Goal: Task Accomplishment & Management: Complete application form

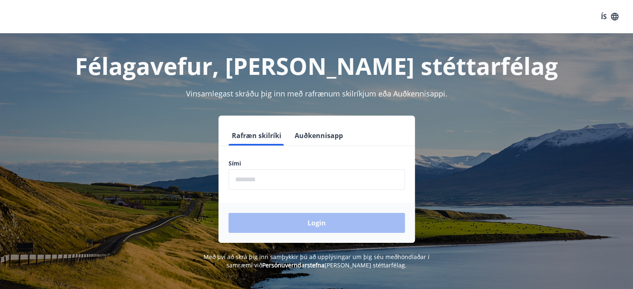
click at [330, 180] on input "phone" at bounding box center [317, 179] width 176 height 20
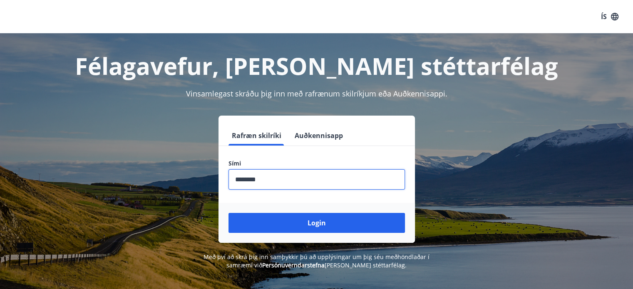
type input "********"
click at [229, 213] on button "Login" at bounding box center [317, 223] width 176 height 20
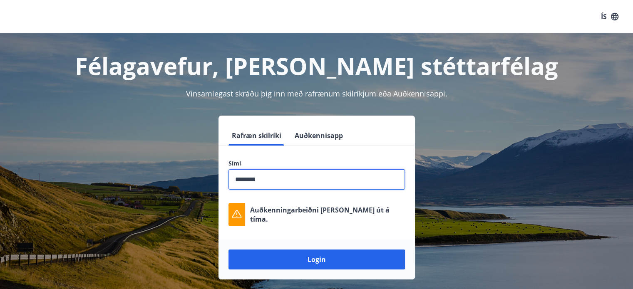
click at [301, 135] on button "Auðkennisapp" at bounding box center [318, 136] width 55 height 20
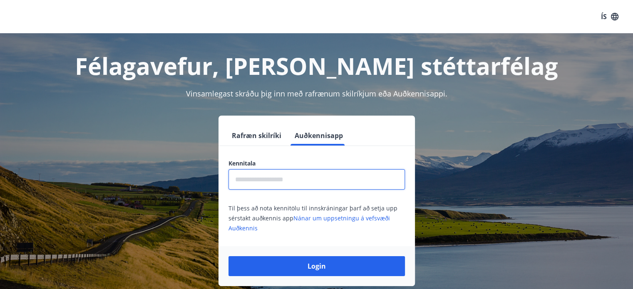
click at [288, 181] on input "text" at bounding box center [317, 179] width 176 height 20
type input "**********"
click at [229, 256] on button "Login" at bounding box center [317, 266] width 176 height 20
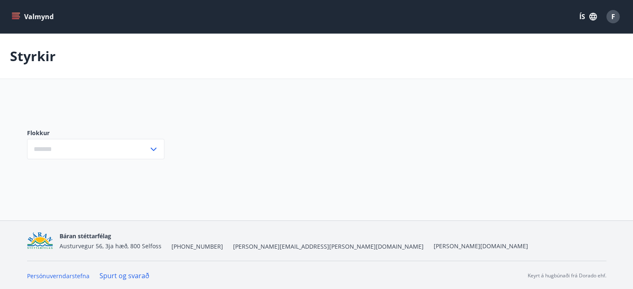
type input "***"
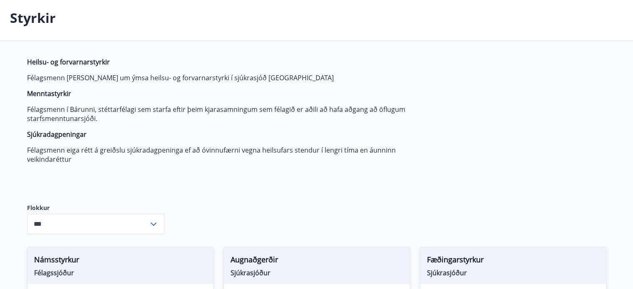
scroll to position [5, 0]
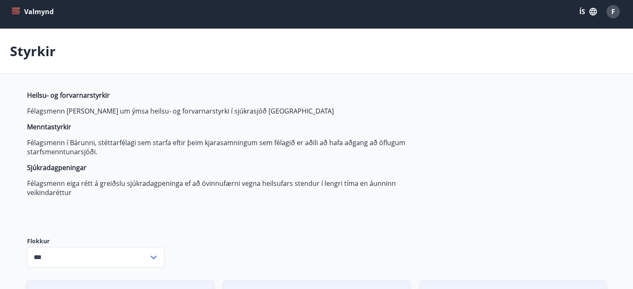
click at [583, 8] on button "ÍS" at bounding box center [588, 11] width 27 height 15
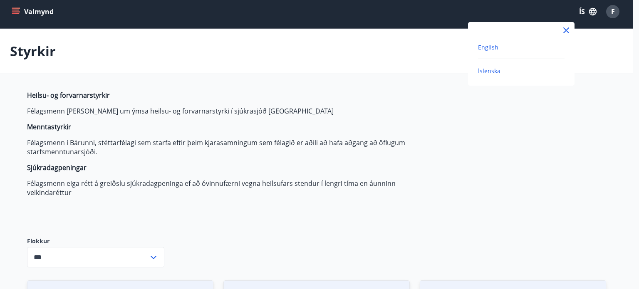
click at [490, 49] on span "English" at bounding box center [488, 47] width 20 height 8
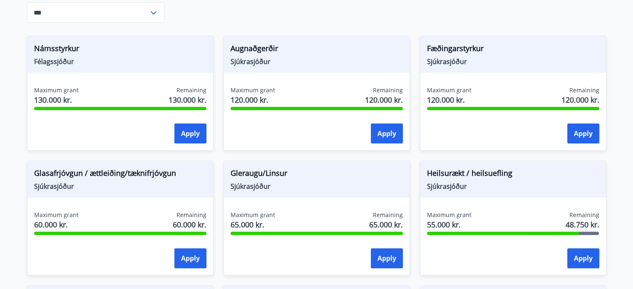
scroll to position [0, 0]
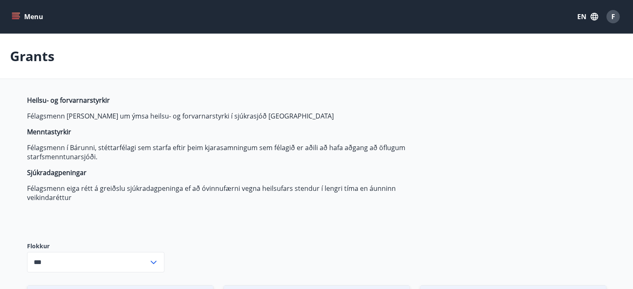
click at [614, 15] on span "F" at bounding box center [613, 16] width 4 height 9
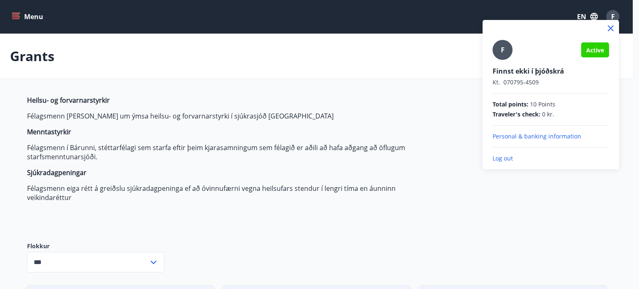
click at [19, 13] on div at bounding box center [319, 144] width 639 height 289
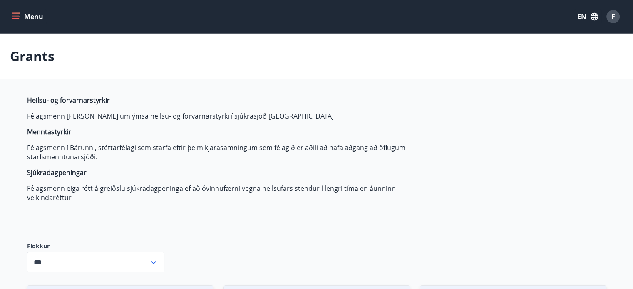
click at [23, 15] on button "Menu" at bounding box center [28, 16] width 37 height 15
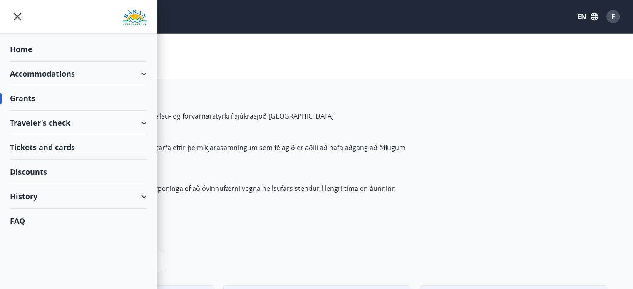
click at [65, 126] on div "Traveler's check" at bounding box center [78, 123] width 137 height 25
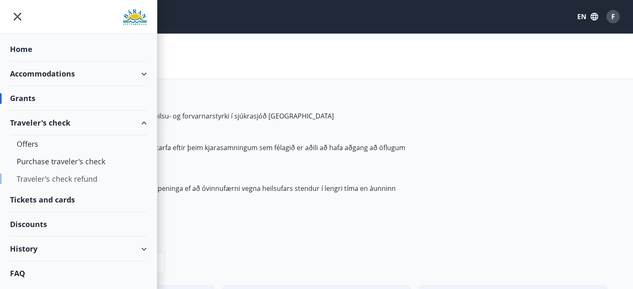
click at [53, 180] on div "Traveler's check refund" at bounding box center [79, 178] width 124 height 17
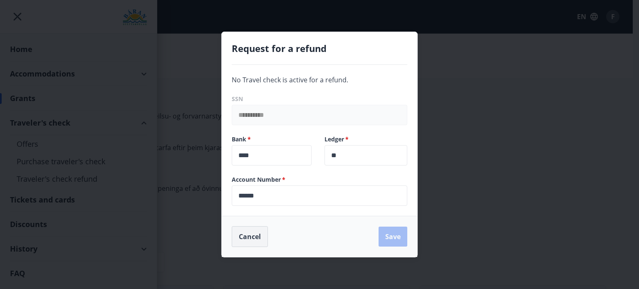
click at [257, 232] on button "Cancel" at bounding box center [250, 236] width 36 height 21
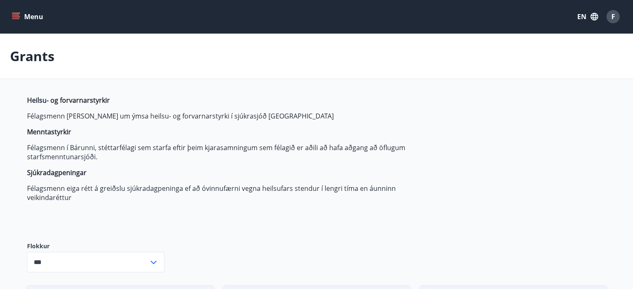
click at [14, 20] on icon "menu" at bounding box center [16, 16] width 8 height 8
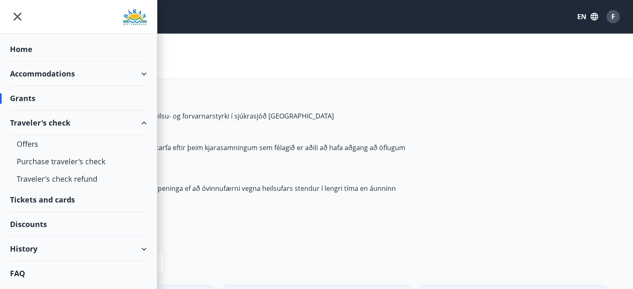
click at [53, 96] on div "Grants" at bounding box center [78, 98] width 137 height 25
click at [27, 98] on div "Grants" at bounding box center [78, 98] width 137 height 25
click at [29, 249] on div "History" at bounding box center [78, 249] width 137 height 25
click at [47, 269] on div "Traveler's check" at bounding box center [79, 269] width 124 height 17
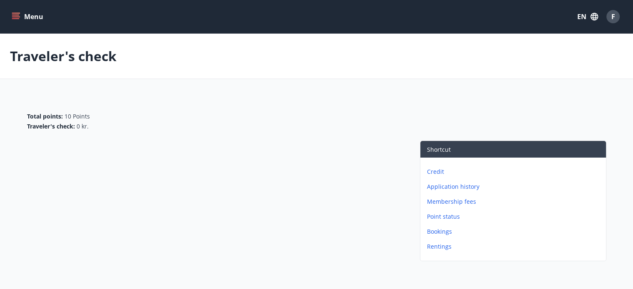
click at [442, 187] on p "Application history" at bounding box center [515, 187] width 176 height 8
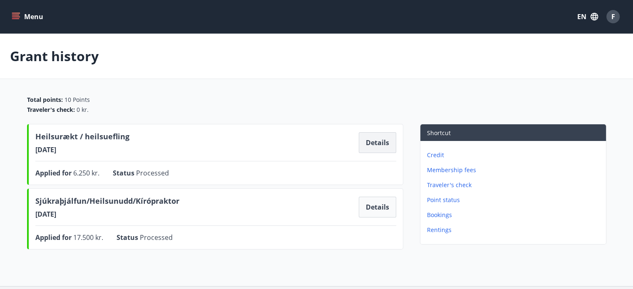
click at [377, 146] on button "Details" at bounding box center [377, 142] width 37 height 21
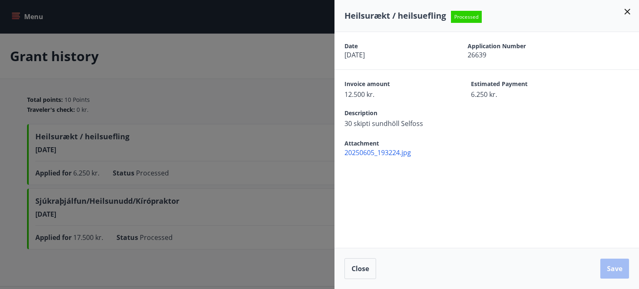
click at [393, 154] on span "20250605_193224.jpg" at bounding box center [492, 152] width 295 height 9
click at [370, 275] on button "Close" at bounding box center [361, 268] width 32 height 21
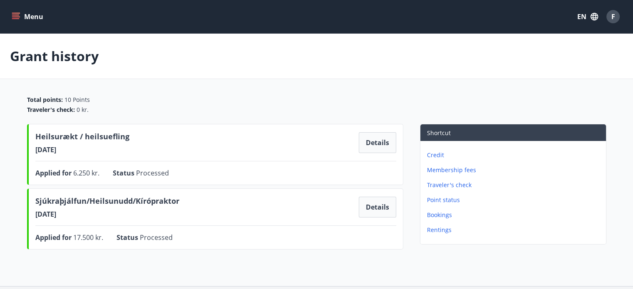
click at [17, 16] on icon "menu" at bounding box center [16, 16] width 9 height 1
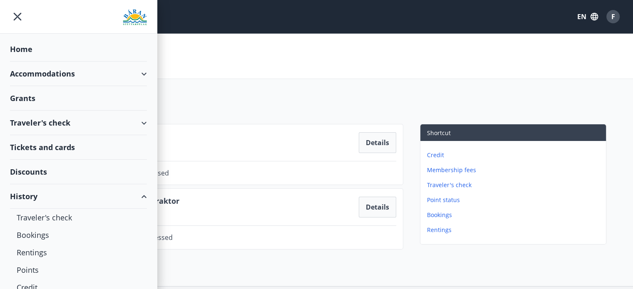
click at [35, 62] on div "Grants" at bounding box center [78, 49] width 137 height 25
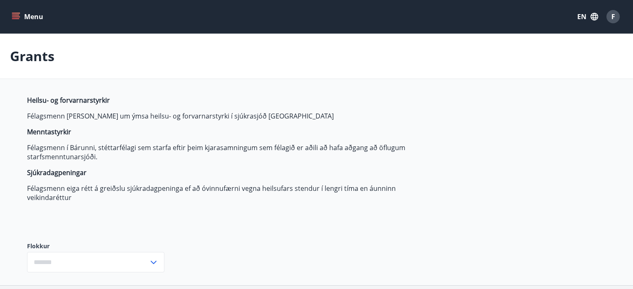
type input "***"
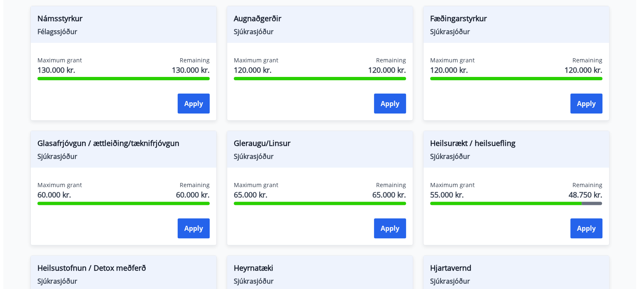
scroll to position [282, 0]
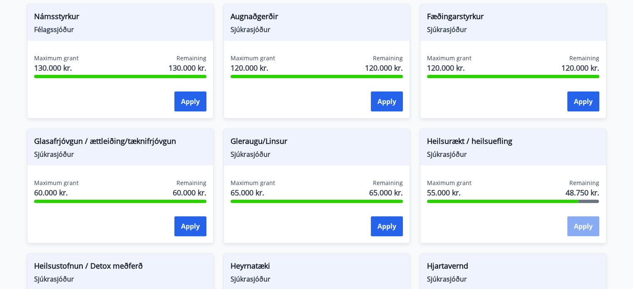
click at [581, 229] on button "Apply" at bounding box center [583, 226] width 32 height 20
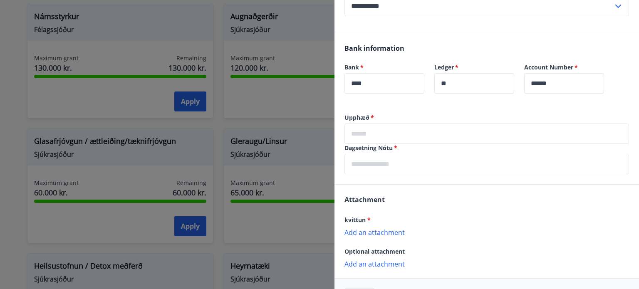
scroll to position [166, 0]
click at [393, 233] on p "Add an attachment" at bounding box center [487, 231] width 285 height 8
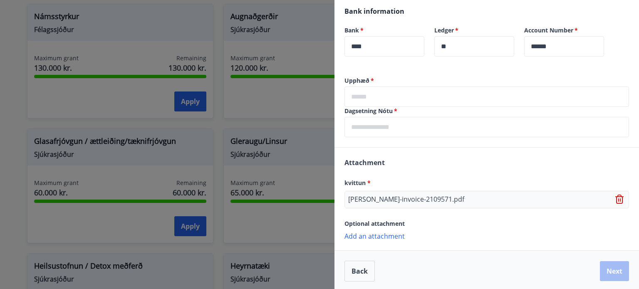
scroll to position [205, 0]
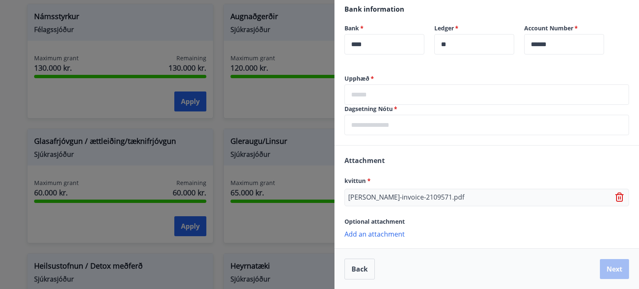
click at [390, 233] on p "Add an attachment" at bounding box center [487, 234] width 285 height 8
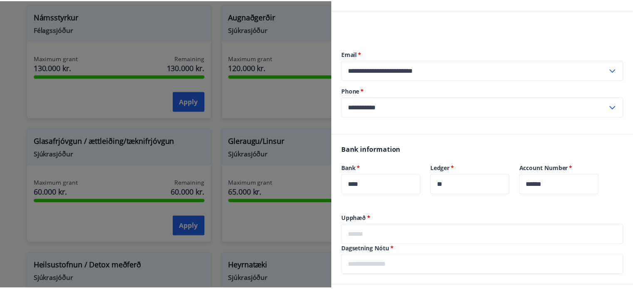
scroll to position [166, 0]
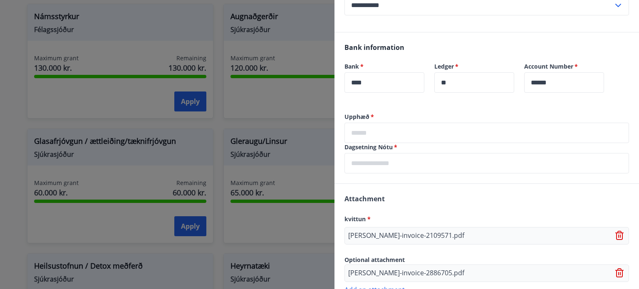
click at [311, 34] on div at bounding box center [319, 144] width 639 height 289
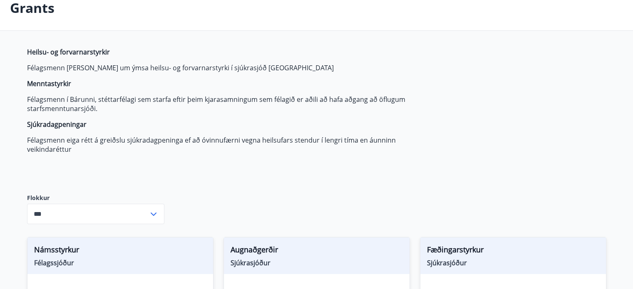
scroll to position [0, 0]
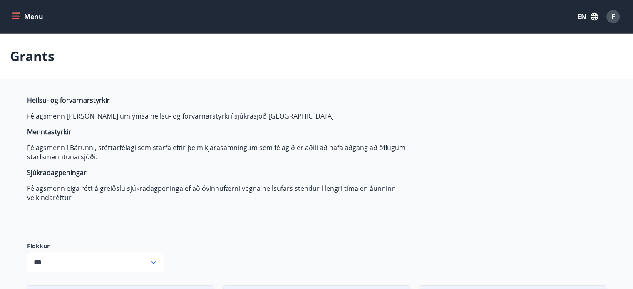
click at [614, 14] on span "F" at bounding box center [613, 16] width 4 height 9
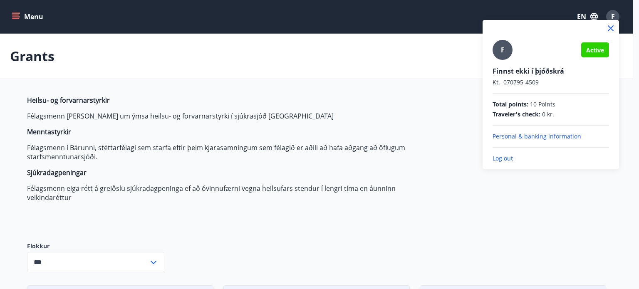
click at [18, 13] on div at bounding box center [319, 144] width 639 height 289
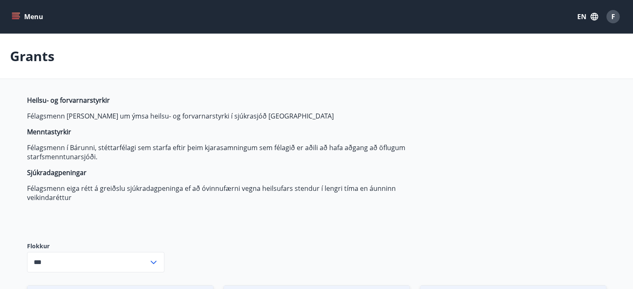
click at [24, 19] on button "Menu" at bounding box center [28, 16] width 37 height 15
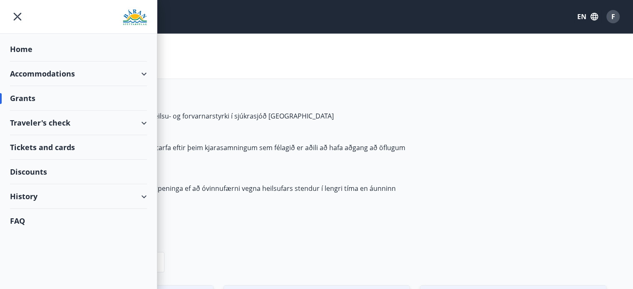
click at [133, 25] on img at bounding box center [135, 17] width 24 height 17
